Goal: Use online tool/utility: Utilize a website feature to perform a specific function

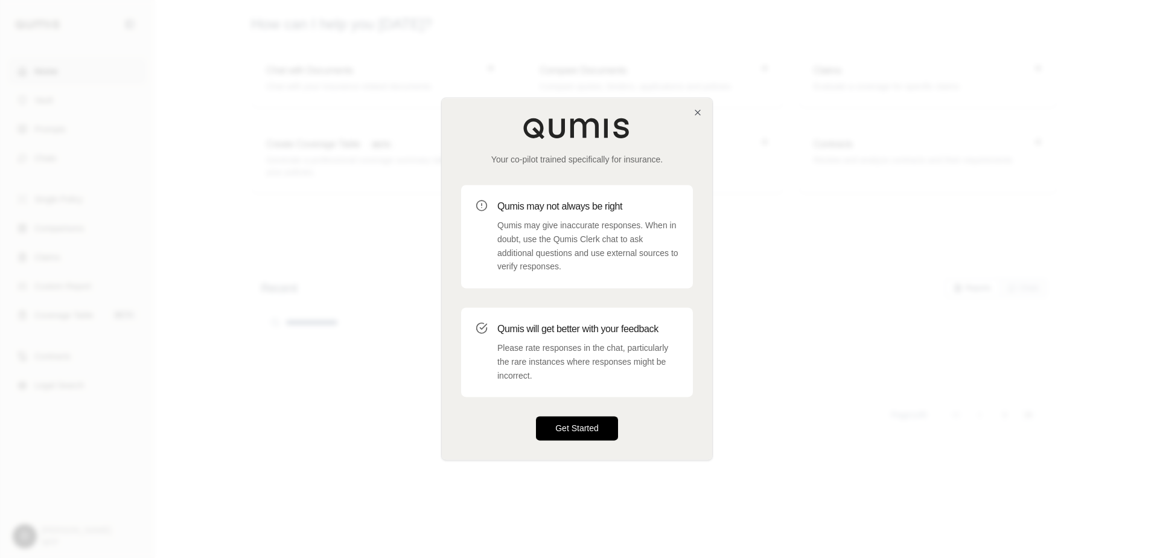
click at [589, 430] on button "Get Started" at bounding box center [577, 428] width 82 height 24
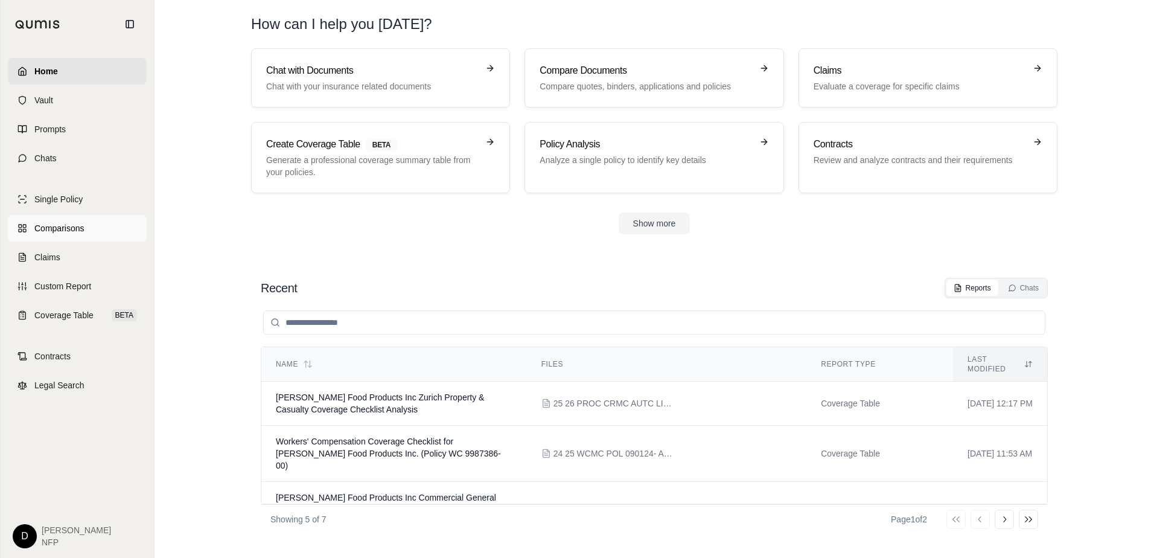
click at [68, 225] on span "Comparisons" at bounding box center [58, 228] width 49 height 12
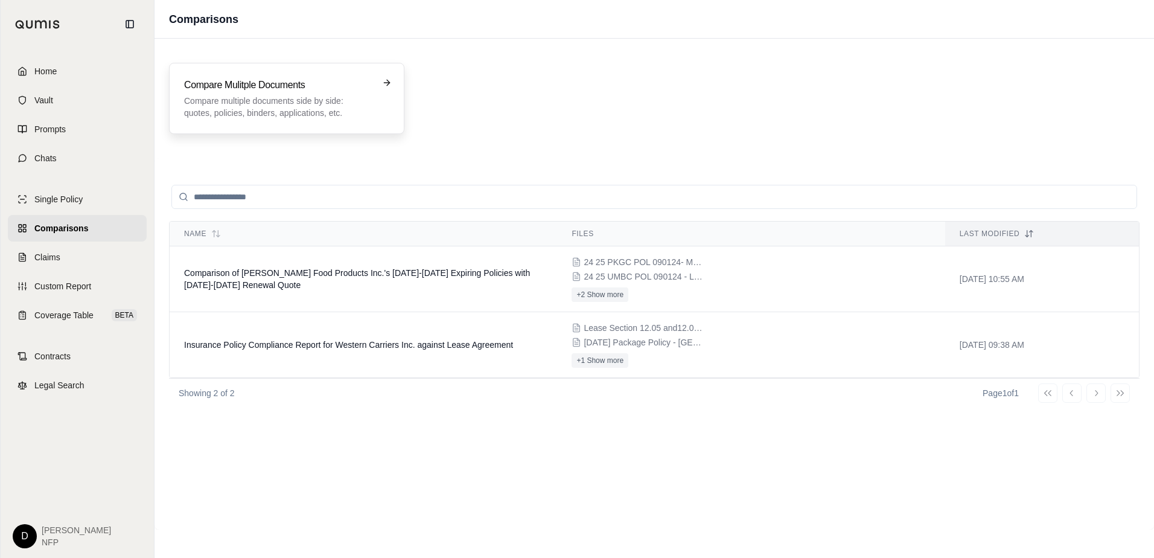
click at [337, 80] on h3 "Compare Mulitple Documents" at bounding box center [278, 85] width 188 height 14
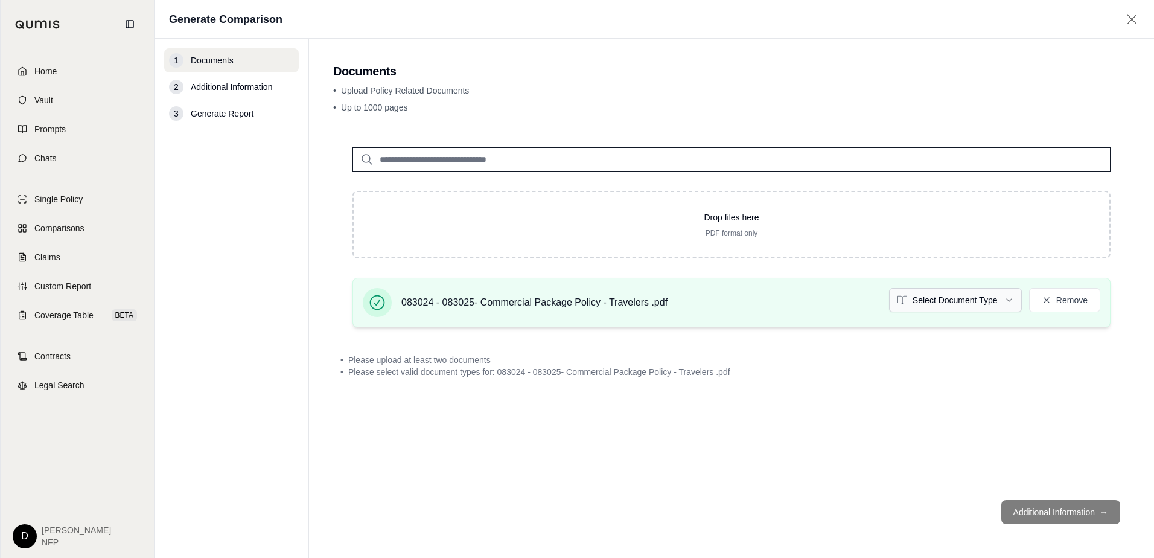
click at [963, 304] on html "Home Vault Prompts Chats Single Policy Comparisons Claims Custom Report Coverag…" at bounding box center [577, 279] width 1154 height 558
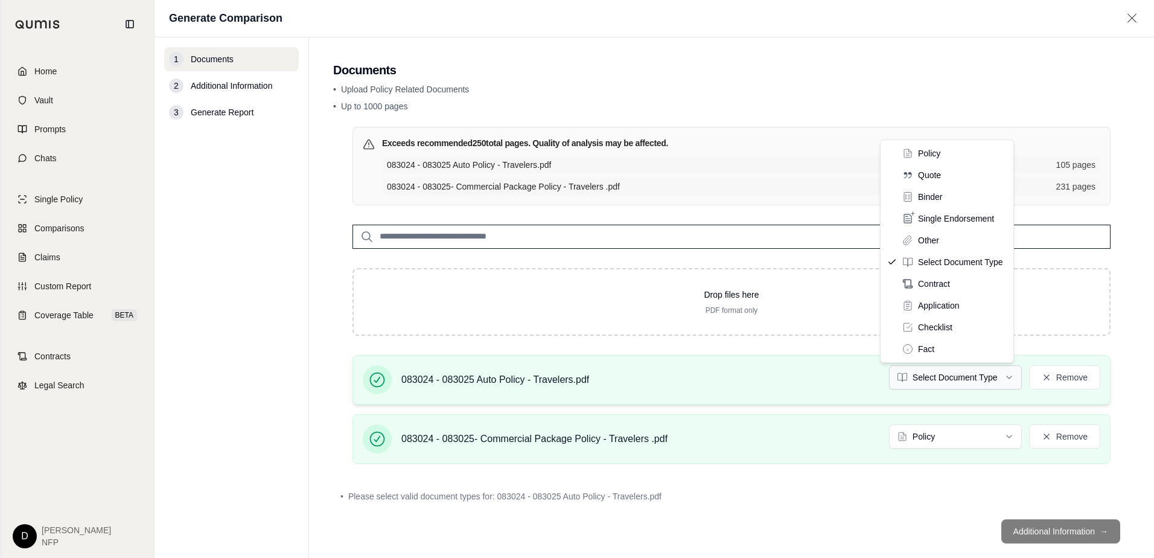
click at [958, 375] on html "Home Vault Prompts Chats Single Policy Comparisons Claims Custom Report Coverag…" at bounding box center [577, 279] width 1154 height 558
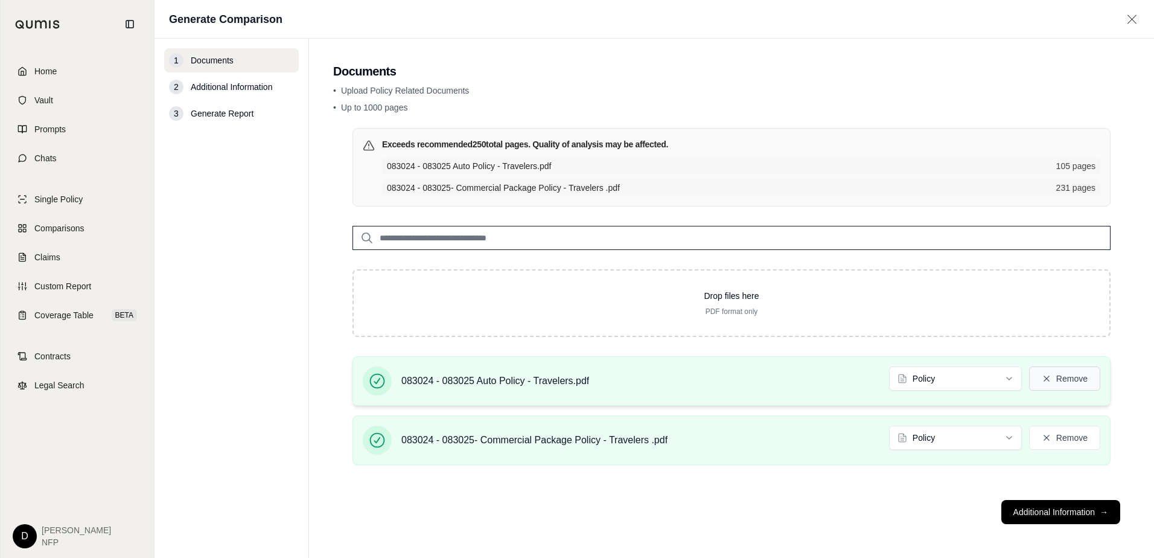
click at [1068, 377] on button "Remove" at bounding box center [1064, 378] width 71 height 24
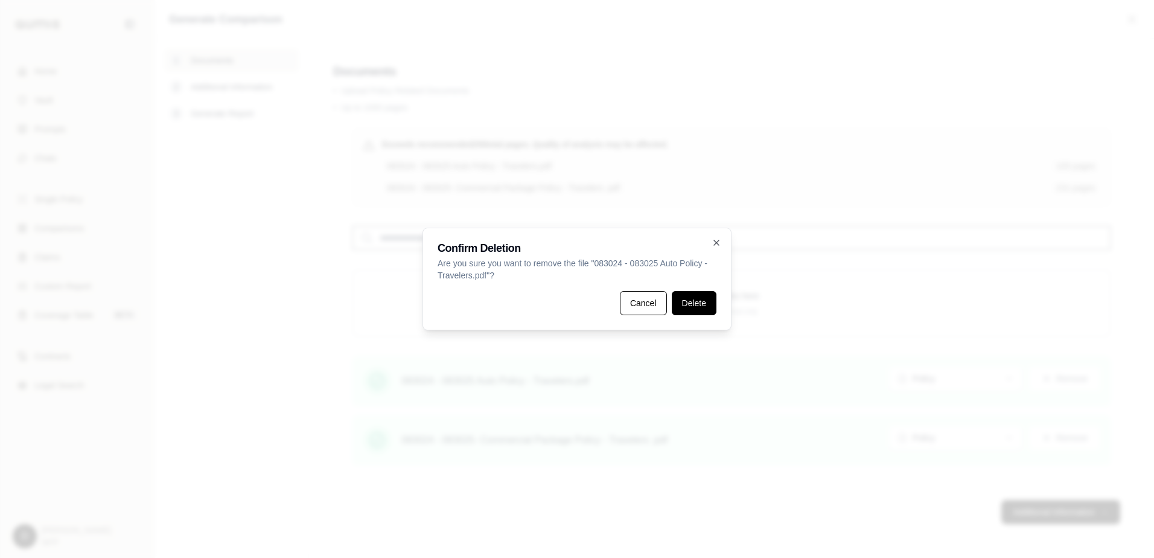
click at [694, 309] on button "Delete" at bounding box center [694, 303] width 45 height 24
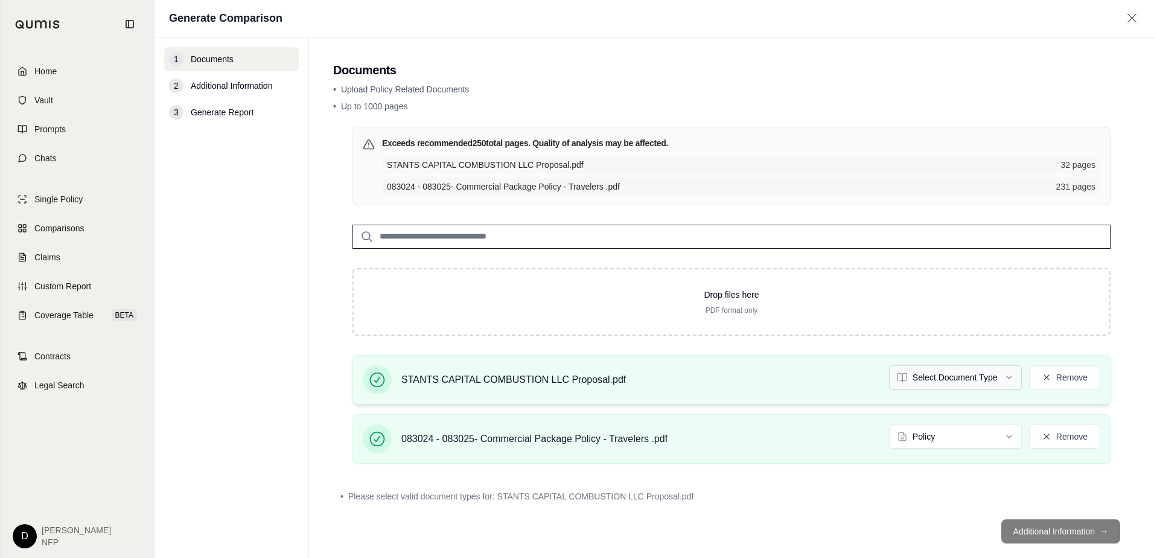
click at [961, 374] on html "Home Vault Prompts Chats Single Policy Comparisons Claims Custom Report Coverag…" at bounding box center [577, 279] width 1154 height 558
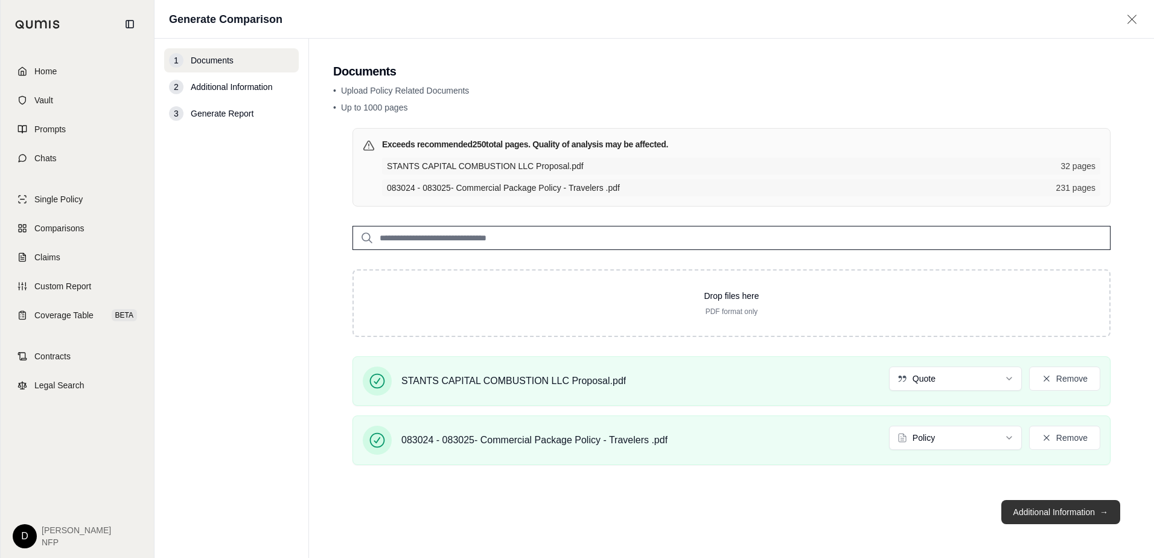
click at [1040, 509] on button "Additional Information →" at bounding box center [1060, 512] width 119 height 24
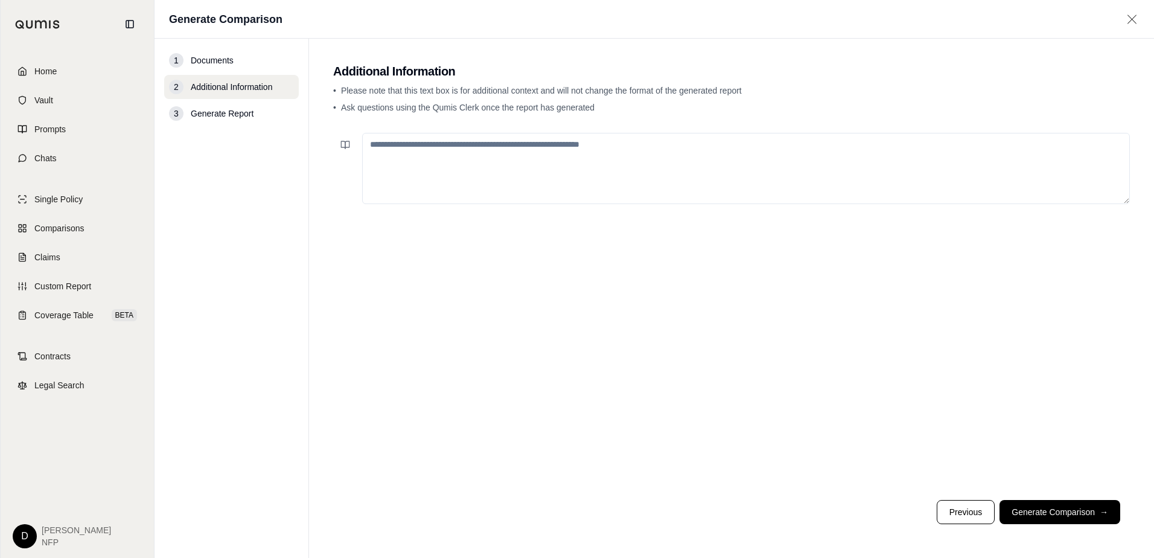
click at [473, 158] on textarea at bounding box center [746, 168] width 768 height 71
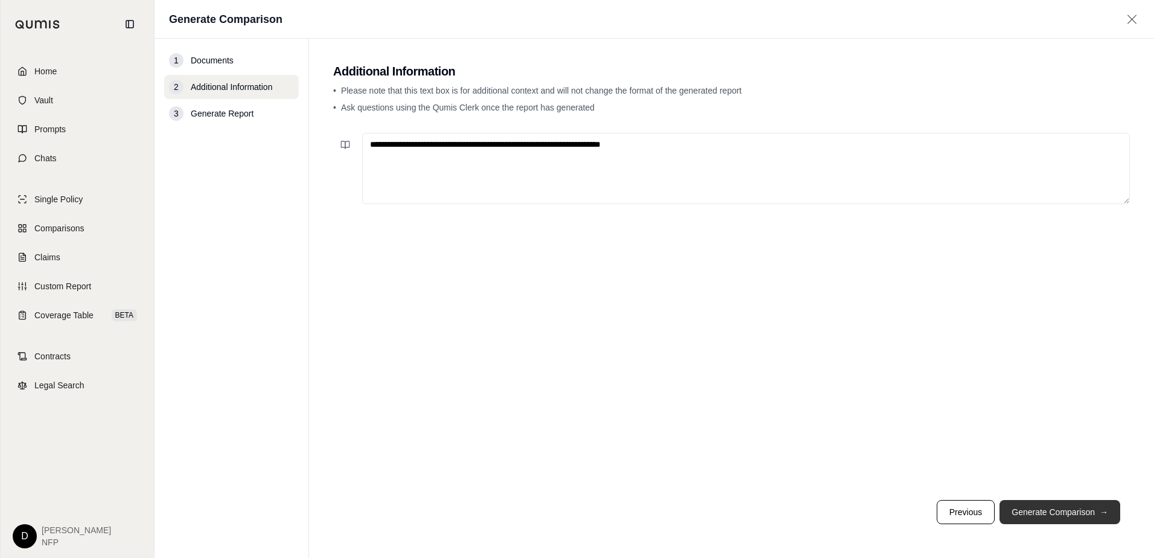
type textarea "**********"
click at [1048, 508] on button "Generate Comparison →" at bounding box center [1059, 512] width 121 height 24
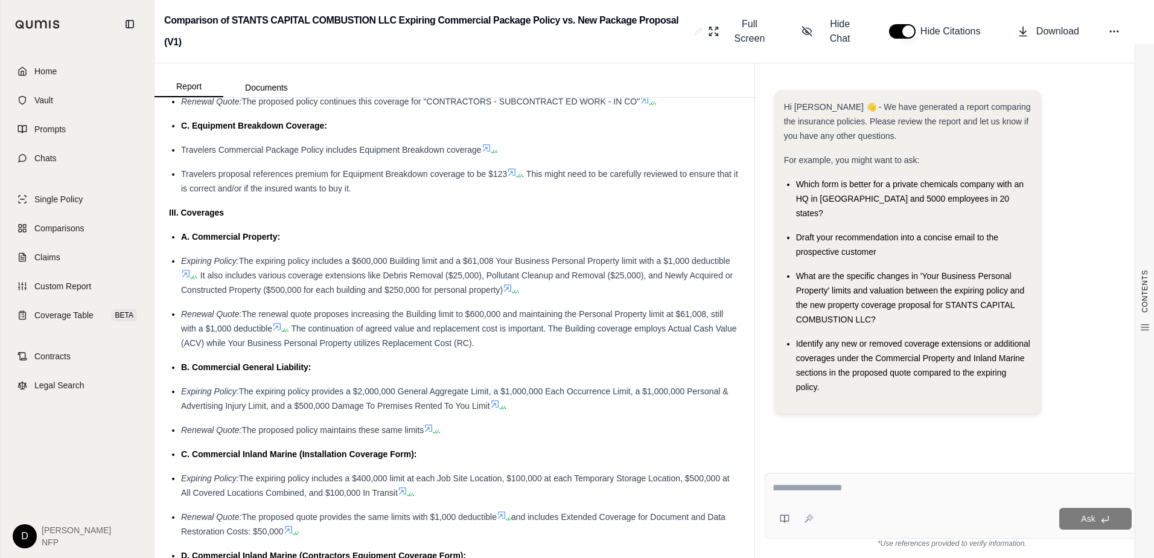
scroll to position [1086, 0]
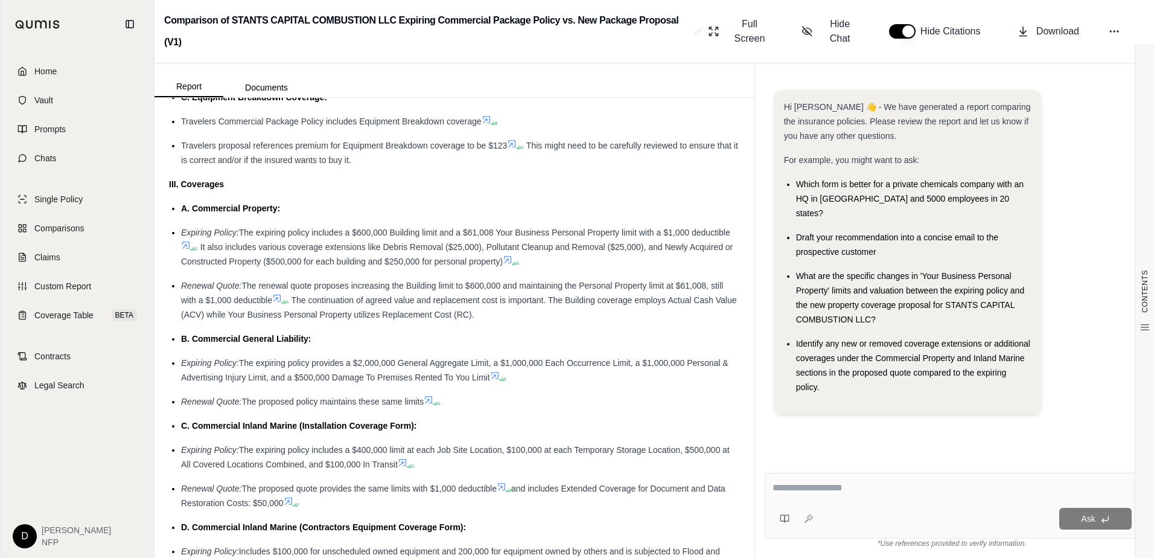
click at [357, 301] on ul "A. Commercial Property: Expiring Policy: The expiring policy includes a $600,00…" at bounding box center [454, 529] width 571 height 657
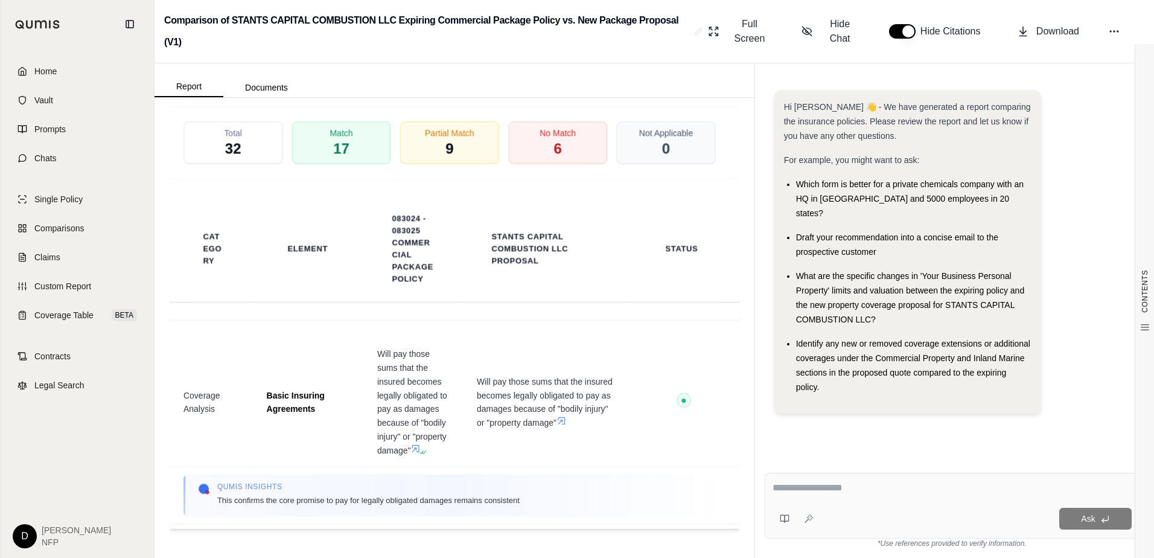
scroll to position [2569, 0]
click at [75, 311] on span "Coverage Table" at bounding box center [63, 315] width 59 height 12
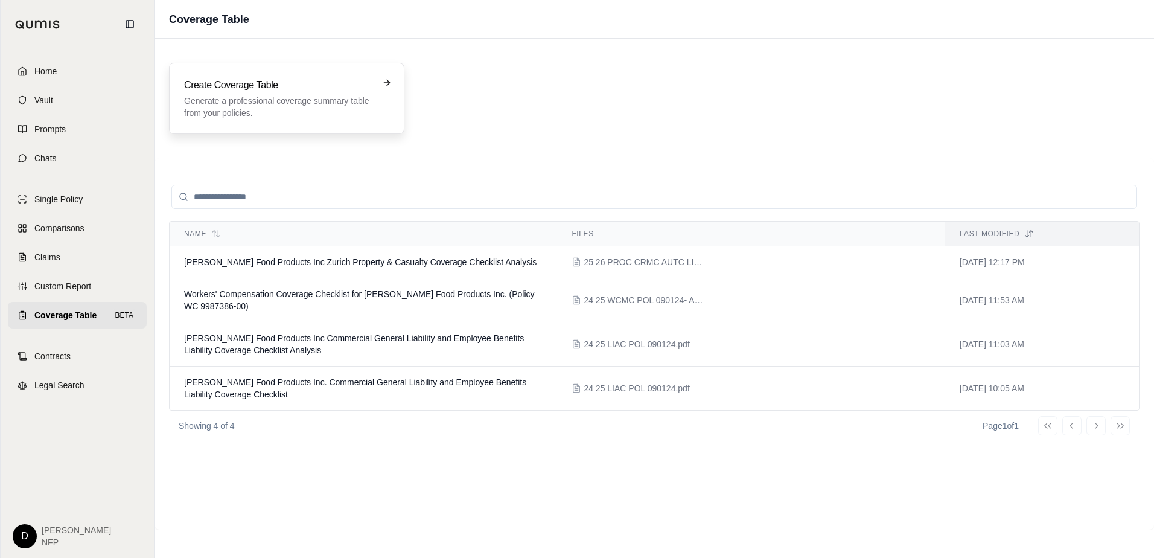
click at [257, 103] on p "Generate a professional coverage summary table from your policies." at bounding box center [278, 107] width 188 height 24
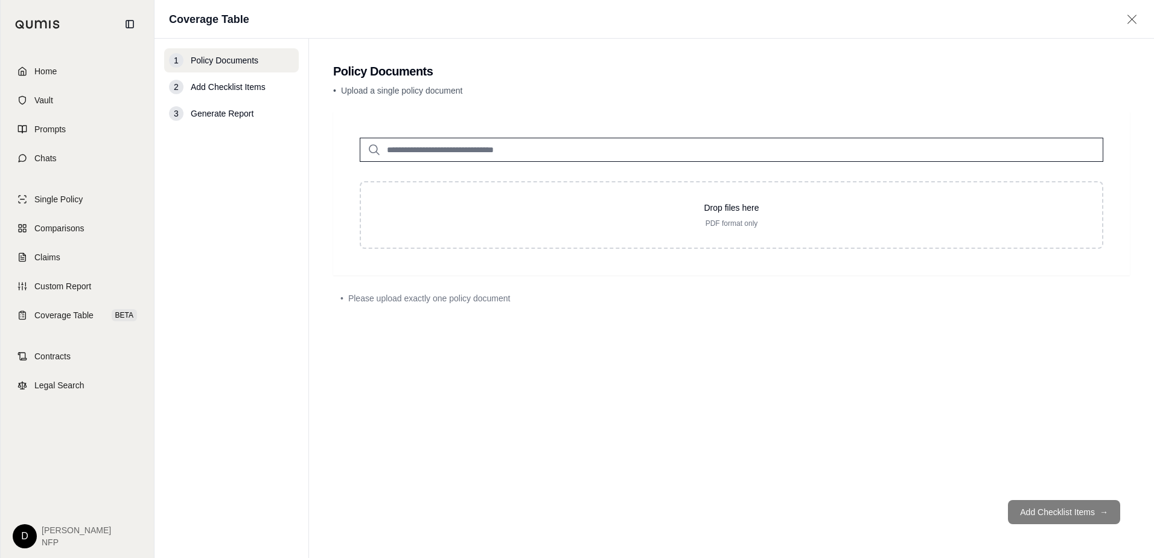
click at [450, 153] on input "search" at bounding box center [732, 150] width 744 height 24
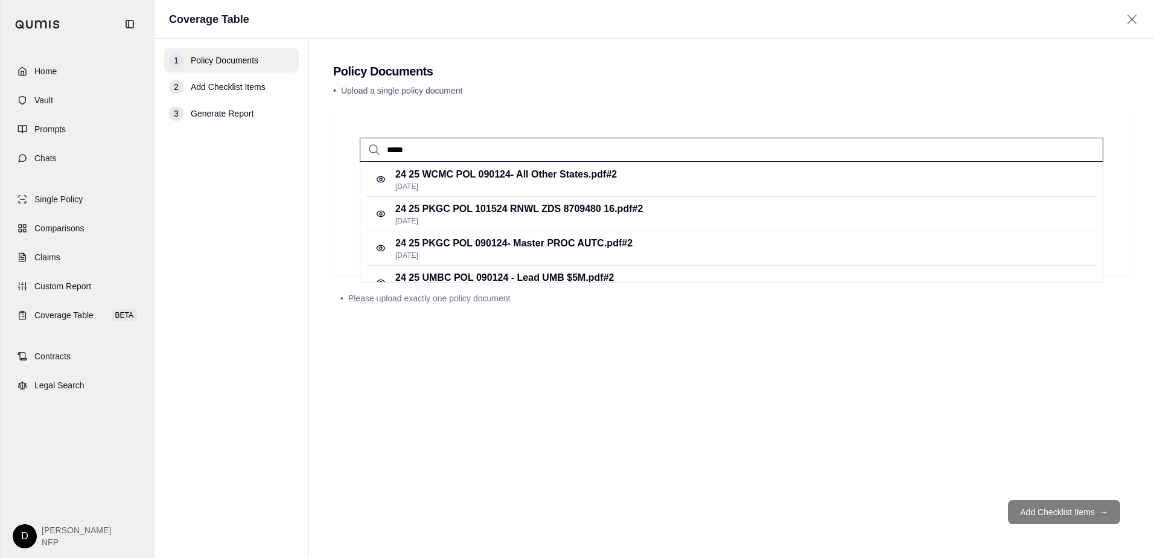
click at [427, 148] on input "*****" at bounding box center [732, 150] width 744 height 24
drag, startPoint x: 428, startPoint y: 148, endPoint x: -20, endPoint y: 153, distance: 447.9
click at [0, 153] on html "Home Vault Prompts Chats Single Policy Comparisons Claims Custom Report Coverag…" at bounding box center [577, 279] width 1154 height 558
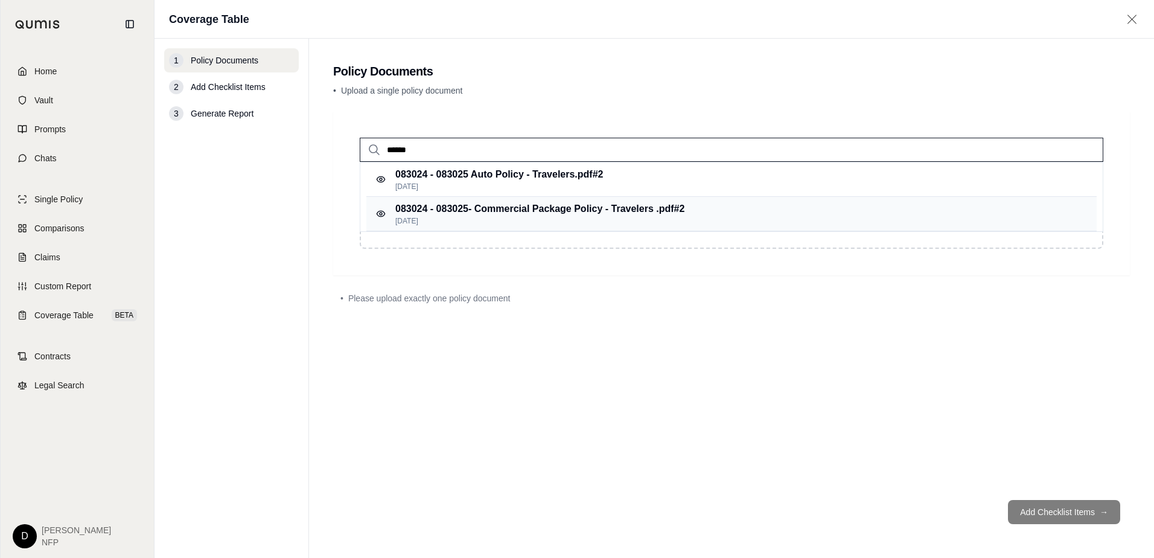
type input "******"
click at [433, 203] on p "083024 - 083025- Commercial Package Policy - Travelers .pdf #2" at bounding box center [539, 209] width 289 height 14
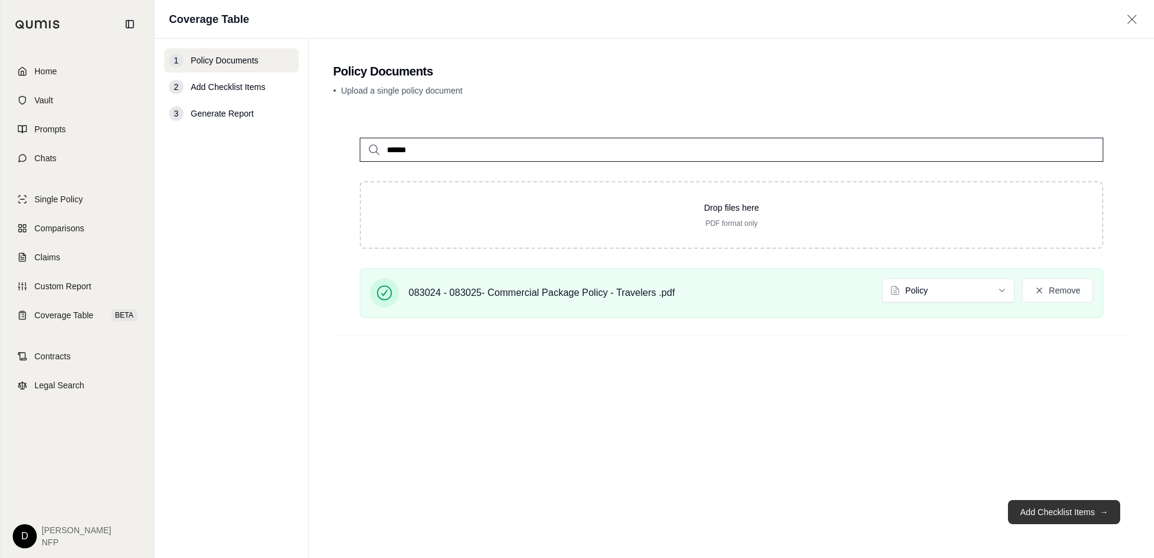
click at [1055, 511] on button "Add Checklist Items →" at bounding box center [1064, 512] width 112 height 24
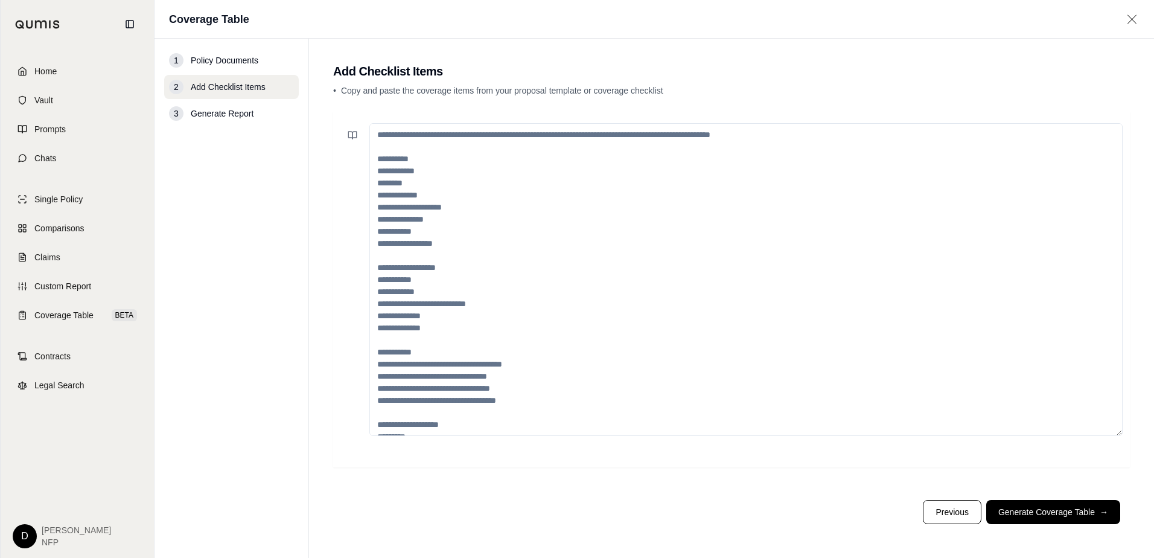
drag, startPoint x: 412, startPoint y: 158, endPoint x: 396, endPoint y: 158, distance: 15.7
click at [411, 156] on textarea at bounding box center [745, 279] width 753 height 313
paste textarea "**********"
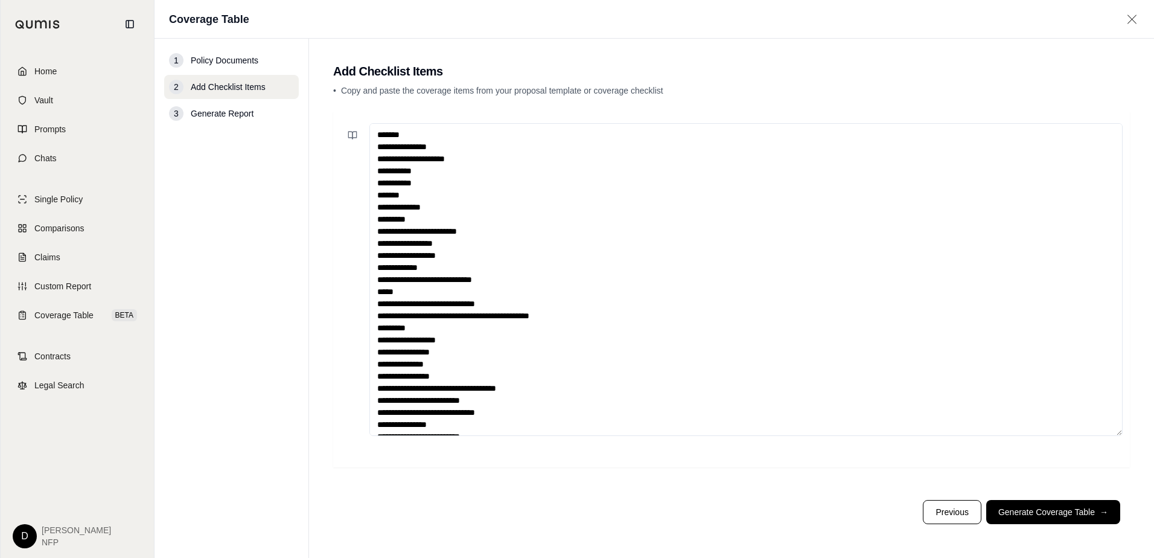
scroll to position [887, 0]
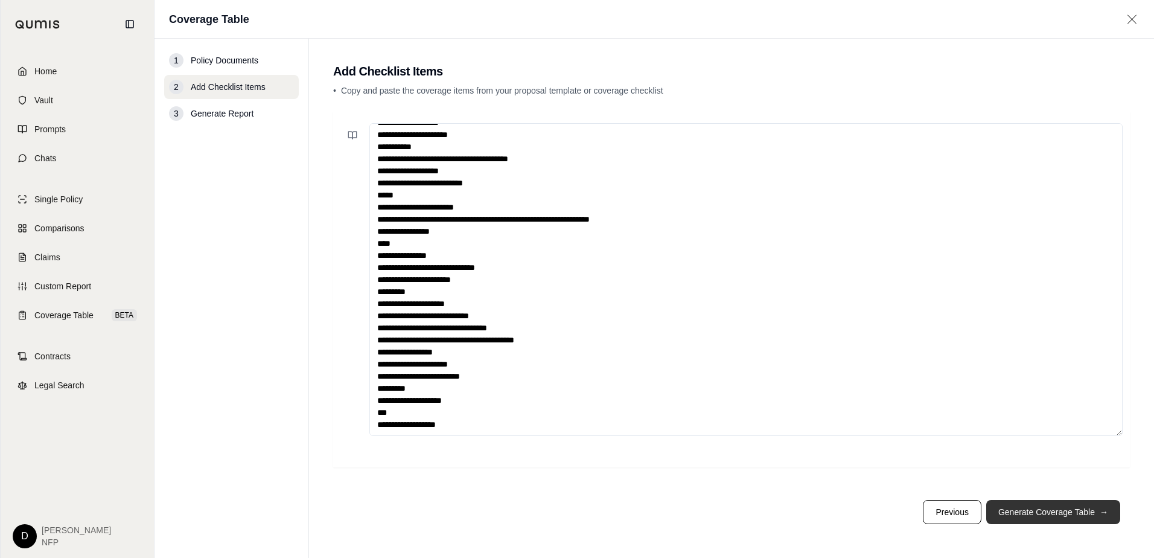
type textarea "**********"
click at [1010, 512] on button "Generate Coverage Table →" at bounding box center [1053, 512] width 134 height 24
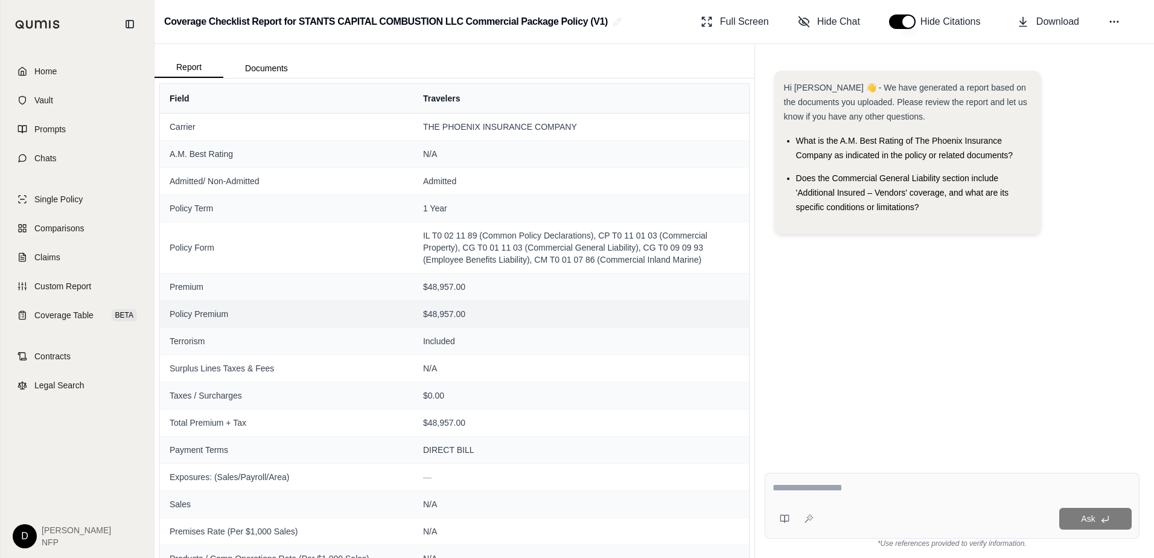
drag, startPoint x: 390, startPoint y: 316, endPoint x: 325, endPoint y: 319, distance: 65.3
click at [390, 316] on span "Policy Premium" at bounding box center [287, 314] width 234 height 12
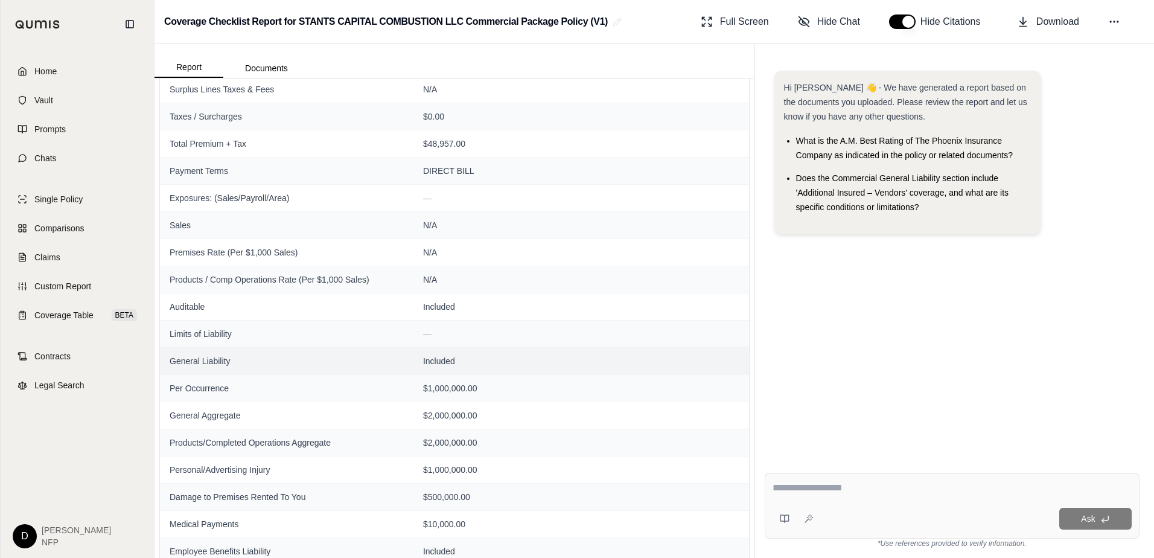
scroll to position [218, 0]
